Goal: Find specific page/section: Find specific page/section

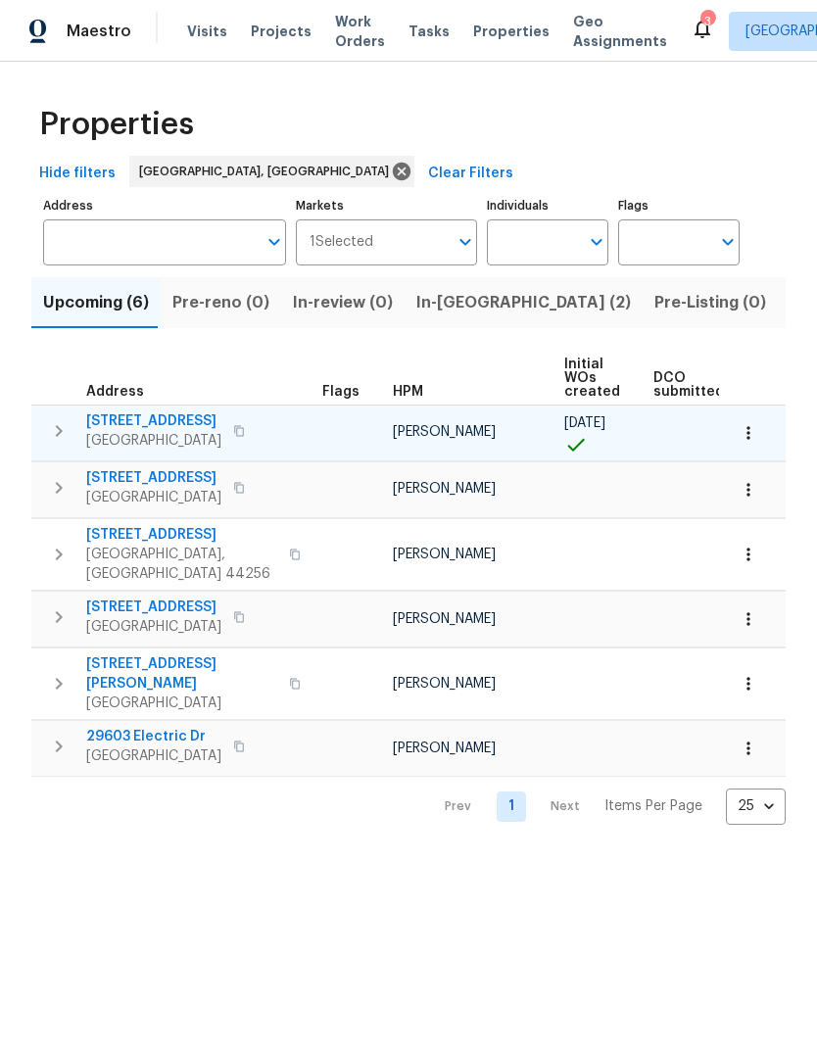
click at [123, 417] on span "[STREET_ADDRESS]" at bounding box center [153, 421] width 135 height 20
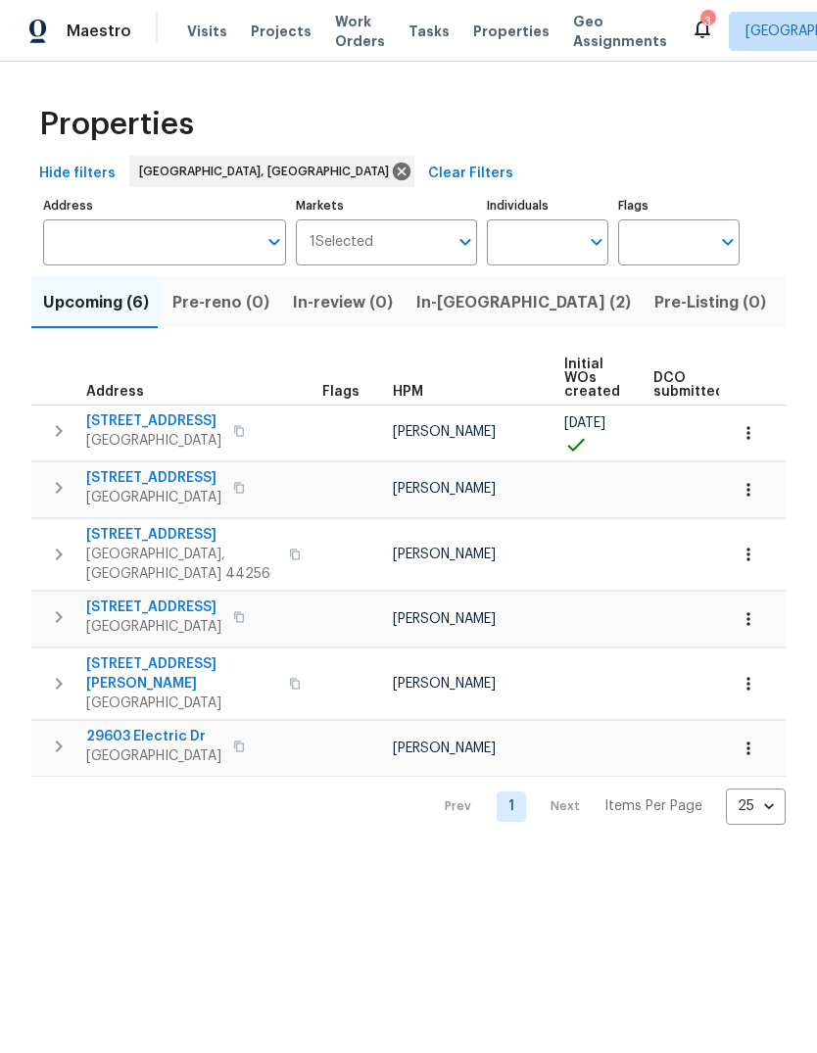
click at [443, 310] on span "In-[GEOGRAPHIC_DATA] (2)" at bounding box center [523, 302] width 215 height 27
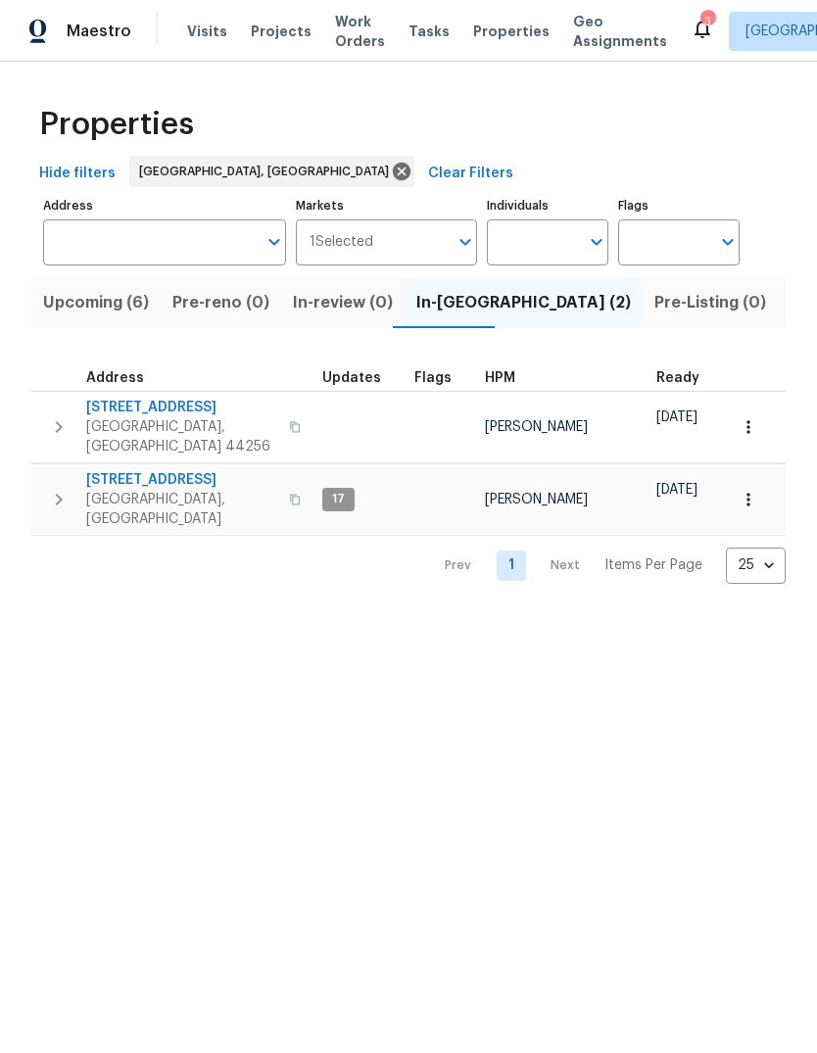
click at [654, 309] on span "Pre-Listing (0)" at bounding box center [710, 302] width 112 height 27
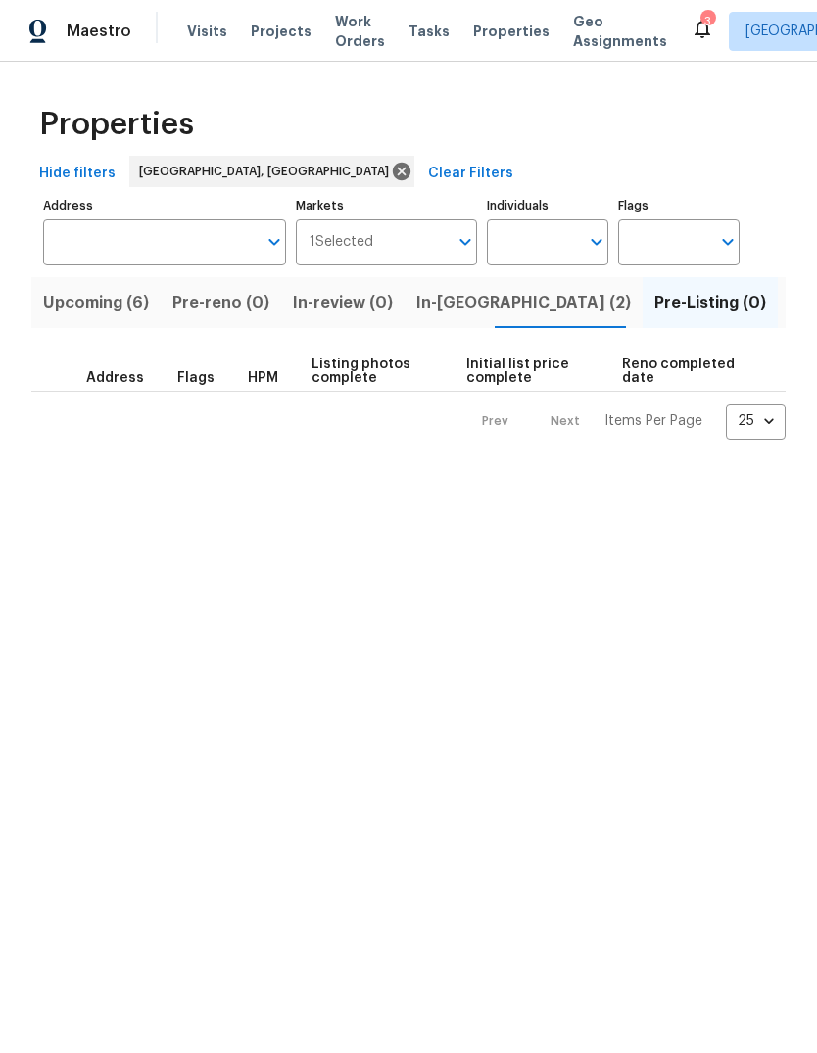
click at [789, 305] on span "Listed (21)" at bounding box center [829, 302] width 80 height 27
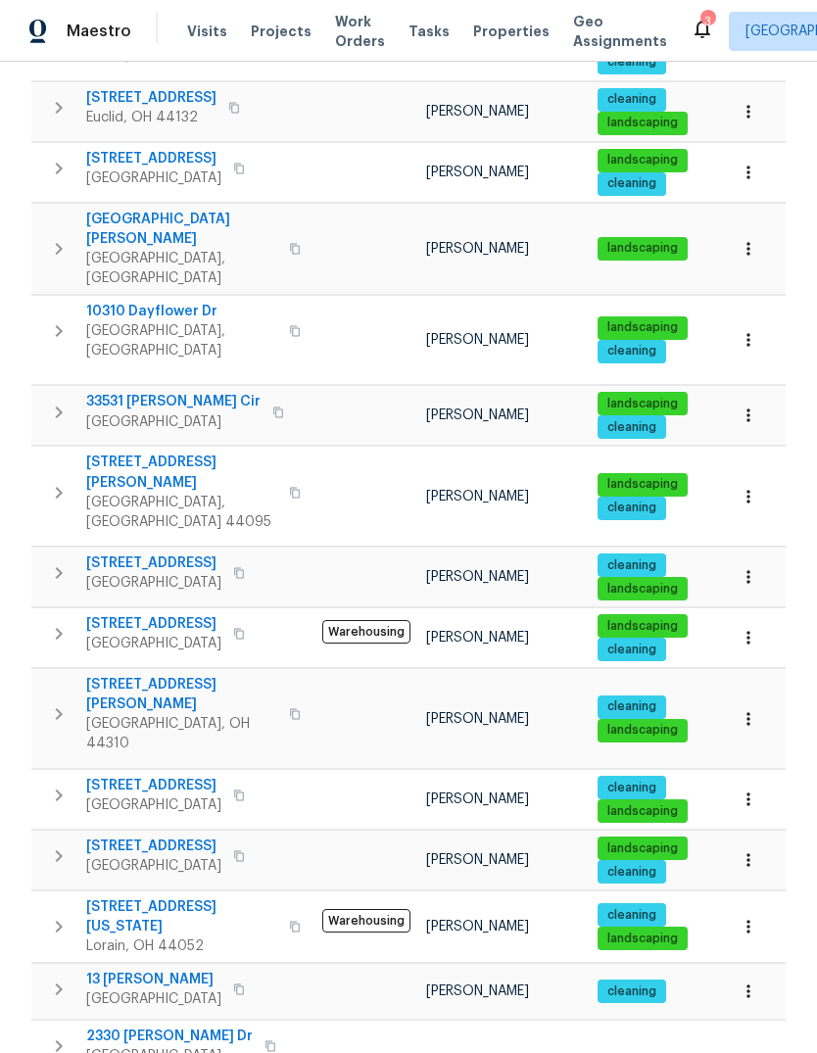
scroll to position [638, 0]
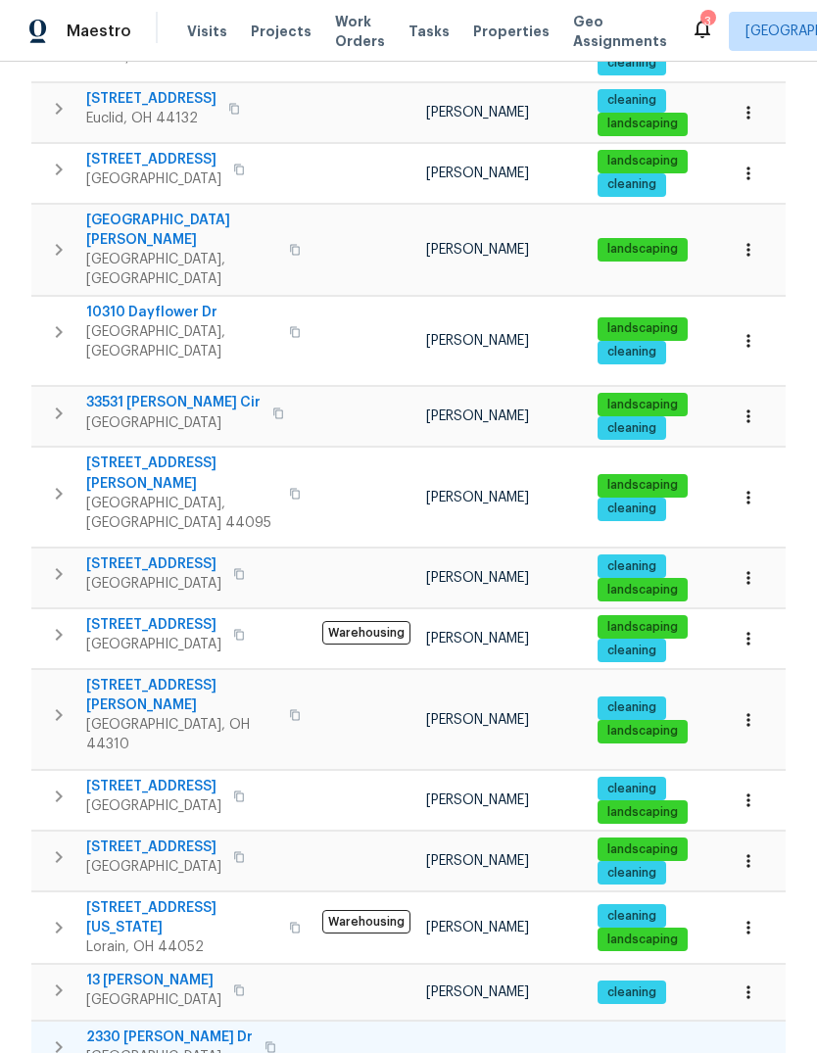
click at [264, 1041] on icon "button" at bounding box center [270, 1047] width 12 height 12
click at [259, 1033] on button "button" at bounding box center [271, 1046] width 24 height 27
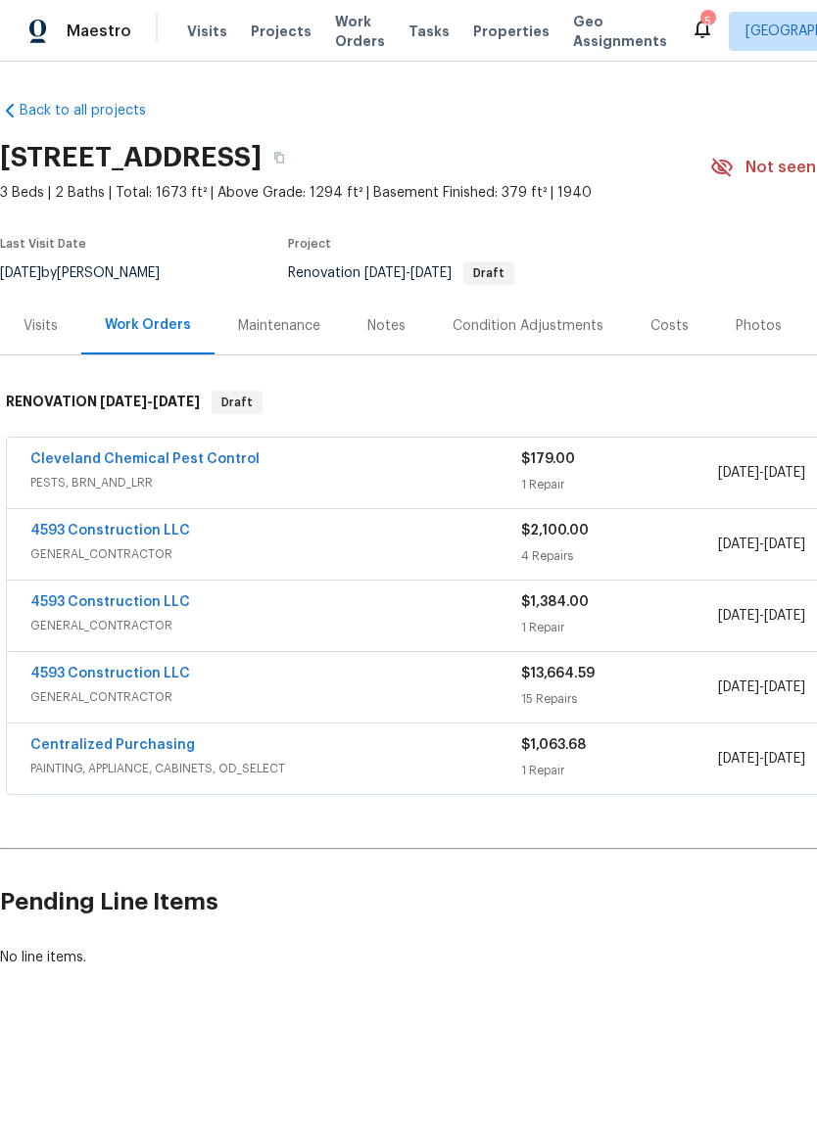
click at [502, 684] on div "4593 Construction LLC" at bounding box center [275, 676] width 491 height 24
